Goal: Information Seeking & Learning: Learn about a topic

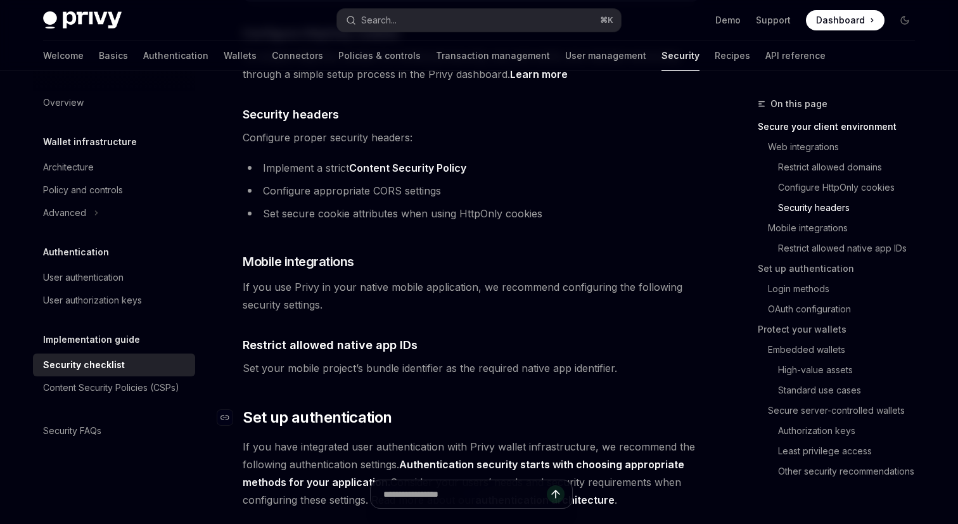
scroll to position [697, 0]
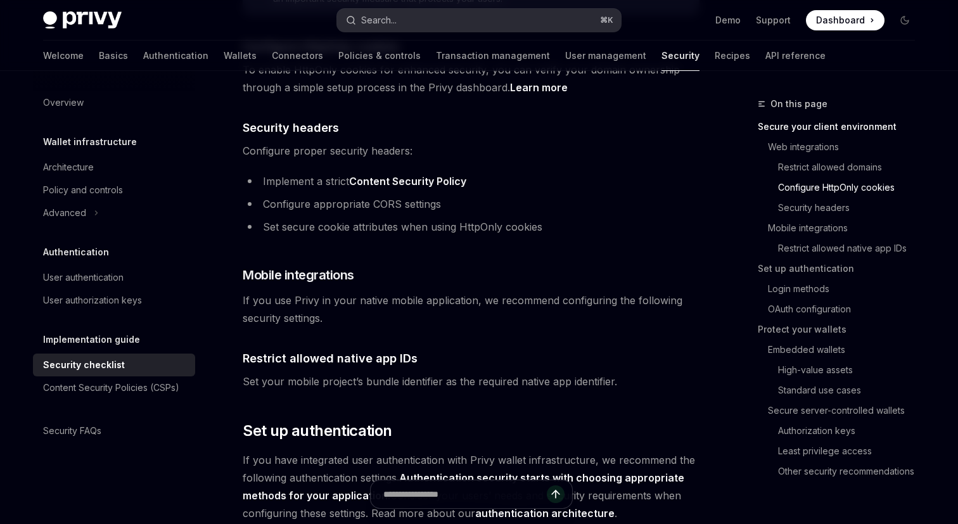
click at [428, 21] on button "Search... ⌘ K" at bounding box center [479, 20] width 284 height 23
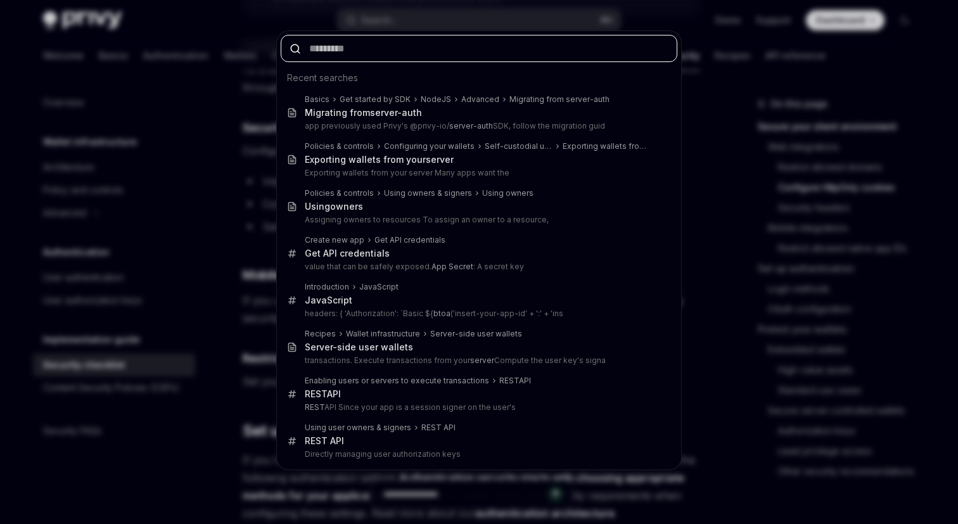
paste input "**********"
type input "**********"
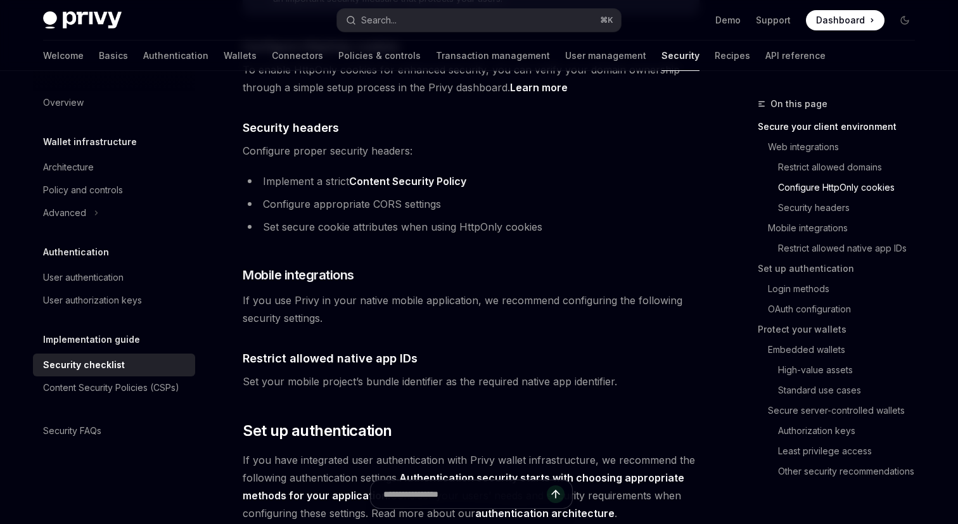
type textarea "*"
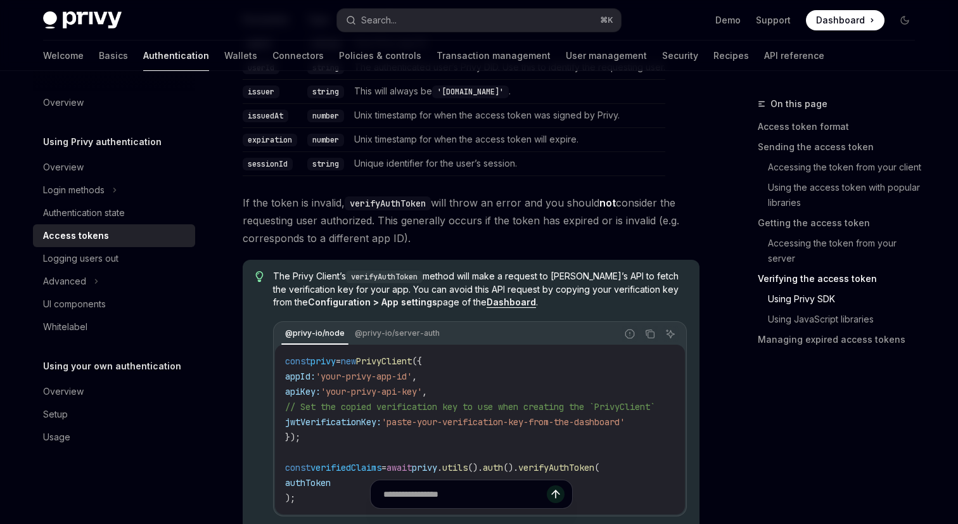
scroll to position [2667, 0]
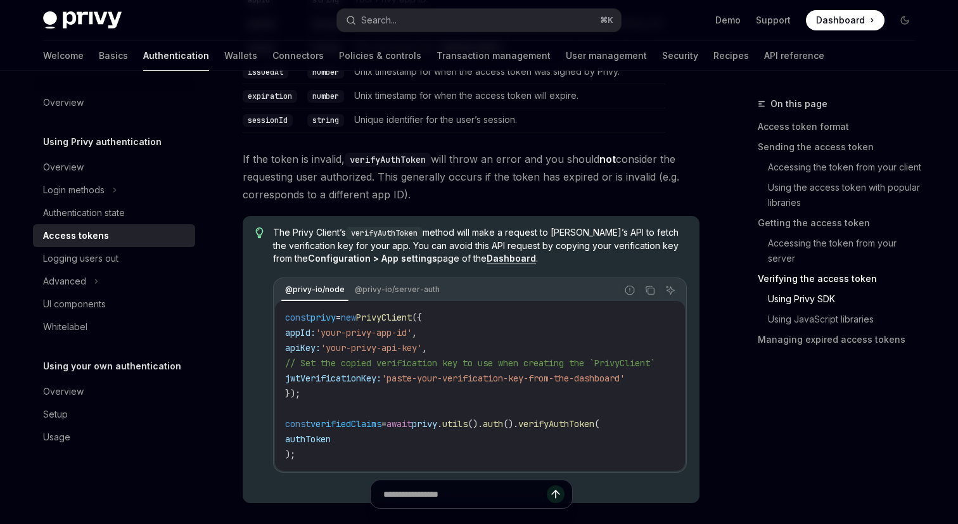
click at [414, 258] on span "The Privy Client’s verifyAuthToken method will make a request to [PERSON_NAME]’…" at bounding box center [480, 245] width 414 height 39
click at [482, 256] on span "The Privy Client’s verifyAuthToken method will make a request to [PERSON_NAME]’…" at bounding box center [480, 245] width 414 height 39
click at [531, 256] on span "The Privy Client’s verifyAuthToken method will make a request to [PERSON_NAME]’…" at bounding box center [480, 245] width 414 height 39
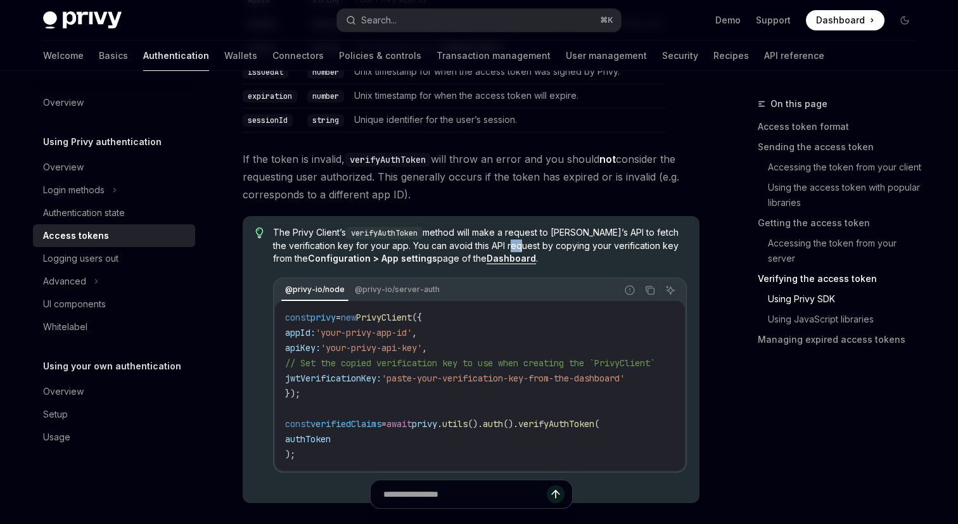
click at [531, 256] on span "The Privy Client’s verifyAuthToken method will make a request to [PERSON_NAME]’…" at bounding box center [480, 245] width 414 height 39
click at [601, 257] on span "The Privy Client’s verifyAuthToken method will make a request to [PERSON_NAME]’…" at bounding box center [480, 245] width 414 height 39
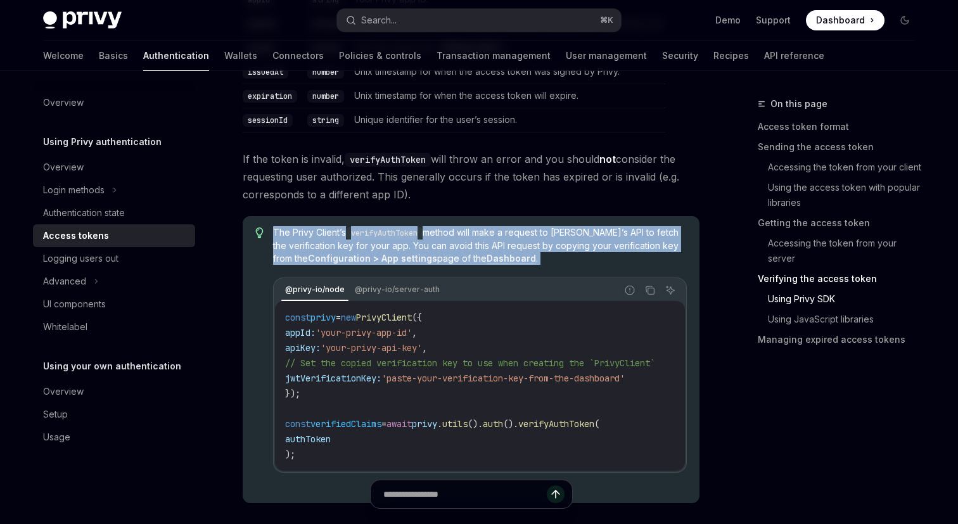
click at [601, 257] on span "The Privy Client’s verifyAuthToken method will make a request to [PERSON_NAME]’…" at bounding box center [480, 245] width 414 height 39
click at [389, 264] on strong "Configuration > App settings" at bounding box center [372, 258] width 129 height 11
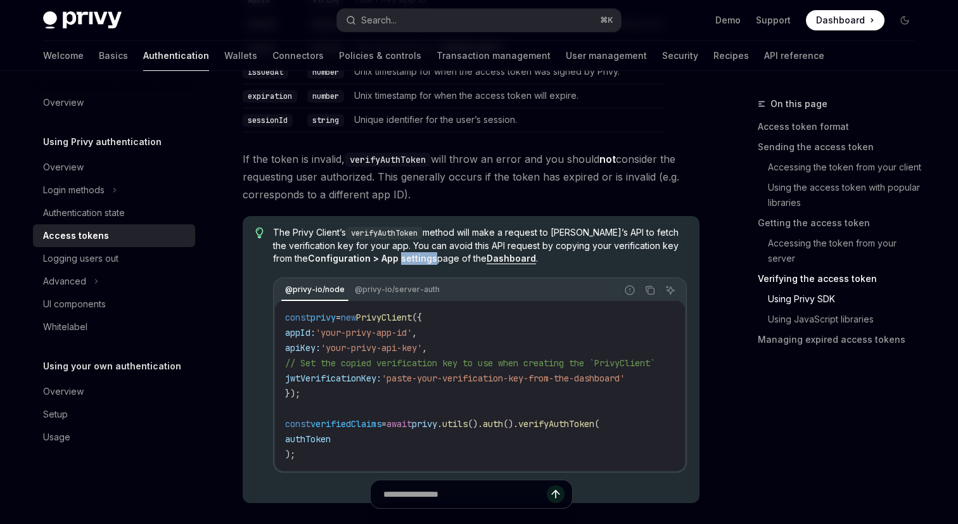
click at [389, 264] on strong "Configuration > App settings" at bounding box center [372, 258] width 129 height 11
click at [415, 265] on span "The Privy Client’s verifyAuthToken method will make a request to [PERSON_NAME]’…" at bounding box center [480, 245] width 414 height 39
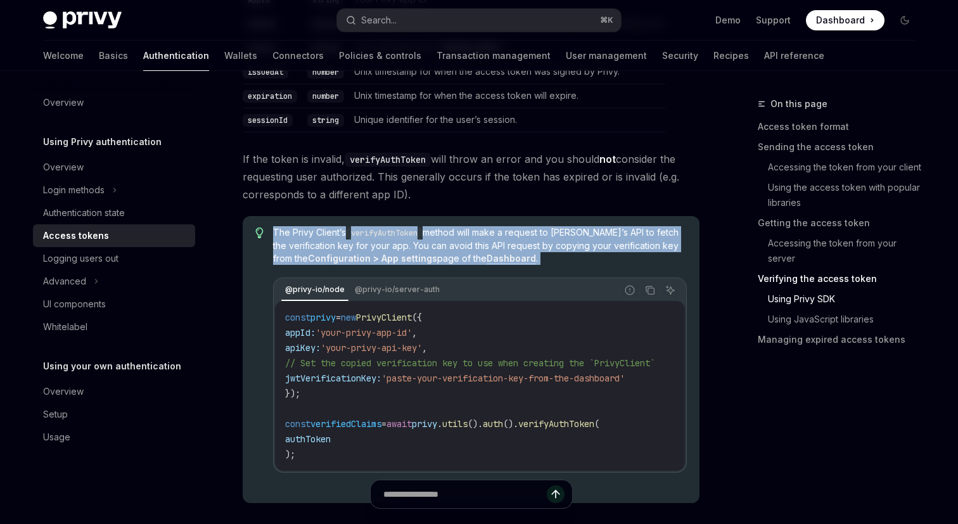
click at [535, 265] on span "The Privy Client’s verifyAuthToken method will make a request to [PERSON_NAME]’…" at bounding box center [480, 245] width 414 height 39
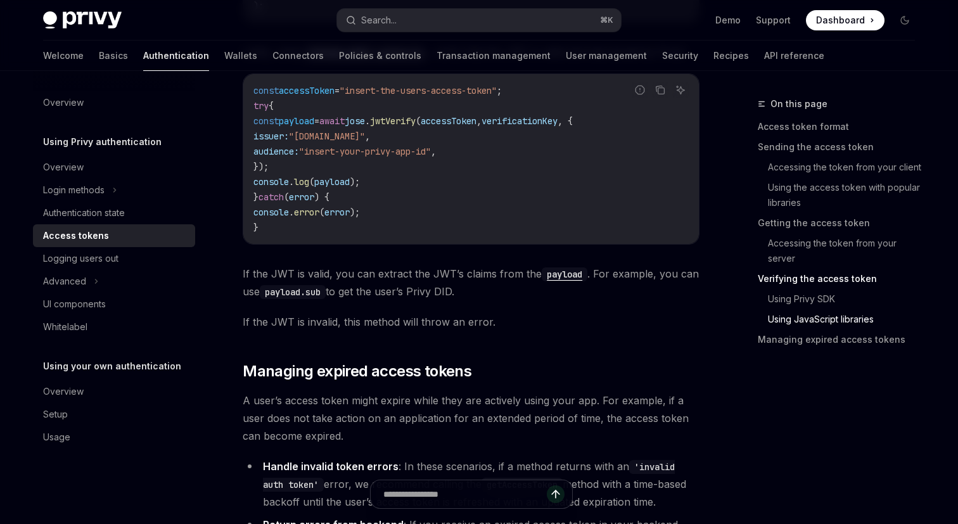
scroll to position [3404, 0]
